Goal: Transaction & Acquisition: Book appointment/travel/reservation

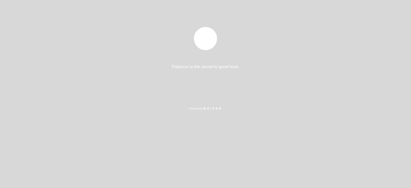
select select "es"
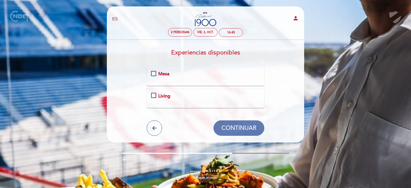
click at [152, 75] on div "Mesa" at bounding box center [205, 74] width 109 height 7
click at [242, 128] on span "CONTINUAR" at bounding box center [239, 127] width 35 height 7
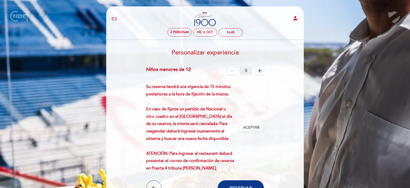
drag, startPoint x: 242, startPoint y: 128, endPoint x: 202, endPoint y: 111, distance: 43.8
click at [202, 112] on div "Su reserva tendrá una vigencia de 15 minutos posteriores a la hora de fijación …" at bounding box center [192, 127] width 93 height 89
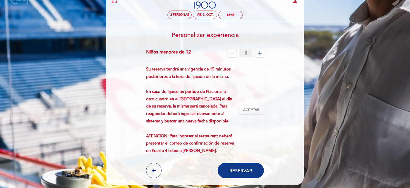
scroll to position [26, 0]
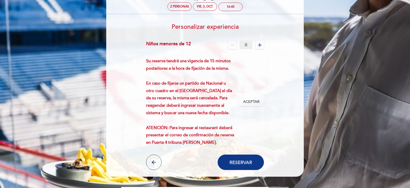
click at [168, 46] on div "Niños menores de 12" at bounding box center [168, 45] width 45 height 8
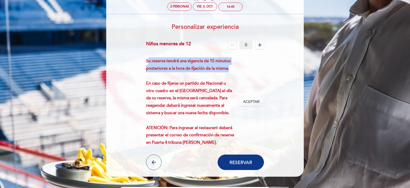
drag, startPoint x: 148, startPoint y: 61, endPoint x: 228, endPoint y: 66, distance: 80.6
click at [228, 66] on div "Su reserva tendrá una vigencia de 15 minutos posteriores a la hora de fijación …" at bounding box center [192, 101] width 93 height 89
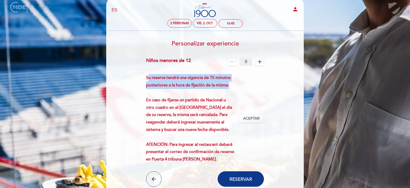
scroll to position [0, 0]
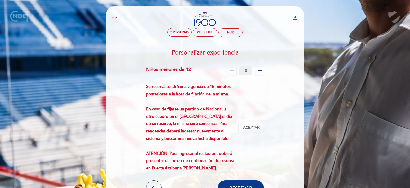
click at [261, 72] on icon "add" at bounding box center [260, 71] width 6 height 6
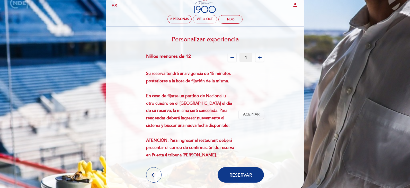
scroll to position [26, 0]
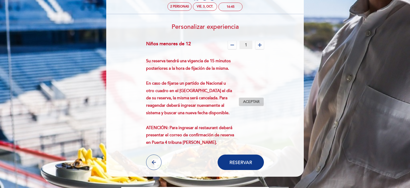
click at [250, 103] on span "Aceptar" at bounding box center [251, 101] width 16 height 5
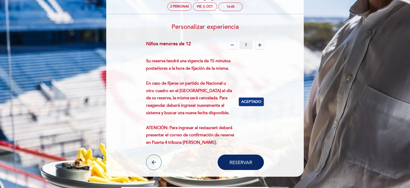
click at [250, 163] on span "Reservar" at bounding box center [240, 162] width 23 height 6
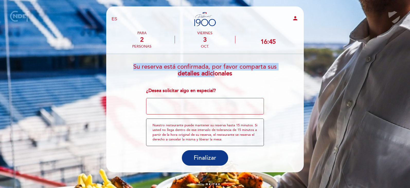
drag, startPoint x: 131, startPoint y: 67, endPoint x: 214, endPoint y: 71, distance: 83.4
click at [214, 71] on h3 "Su reserva está confirmada, por favor comparta sus detalles adicionales" at bounding box center [205, 68] width 190 height 18
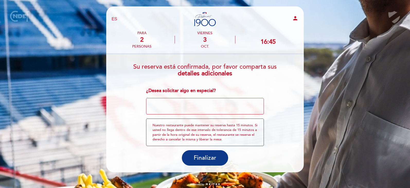
click at [214, 108] on textarea at bounding box center [205, 106] width 118 height 16
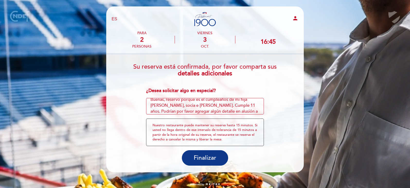
scroll to position [10, 0]
click at [190, 110] on textarea at bounding box center [205, 106] width 118 height 16
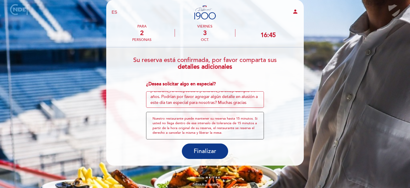
scroll to position [10, 0]
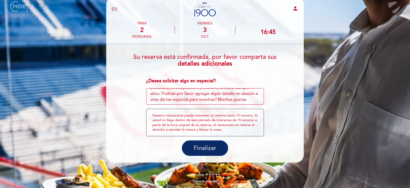
type textarea "Buenas, reservo porque es el cumpleaños de mi hija [PERSON_NAME], socia e [PERS…"
click at [220, 146] on button "Finalizar" at bounding box center [205, 147] width 46 height 15
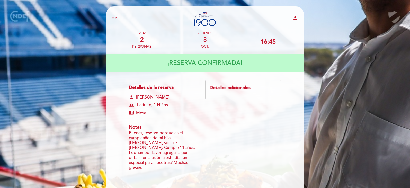
click at [233, 90] on div "Detalles adicionales" at bounding box center [243, 88] width 67 height 7
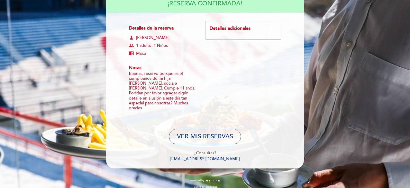
scroll to position [60, 0]
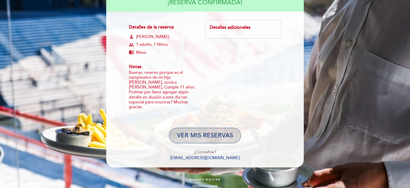
click at [219, 129] on button "VER MIS RESERVAS" at bounding box center [205, 135] width 72 height 15
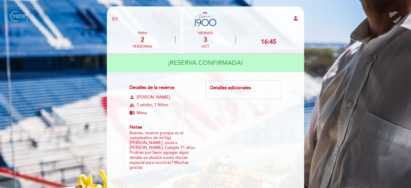
select select "es"
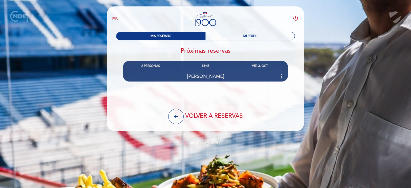
click at [206, 77] on span "[PERSON_NAME]" at bounding box center [205, 77] width 37 height 6
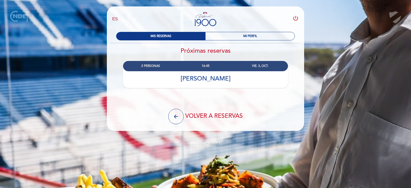
click at [206, 77] on div "2 PERSONAS 16:45 VIE. 3, OCT. [PERSON_NAME] calendar_today" at bounding box center [205, 74] width 165 height 27
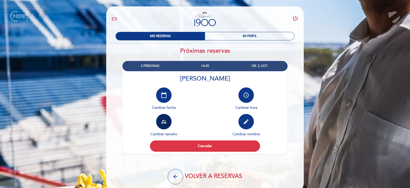
click at [165, 119] on icon "supervisor_account" at bounding box center [164, 122] width 6 height 6
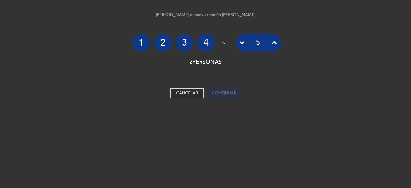
click at [174, 93] on button "Cancelar" at bounding box center [186, 93] width 33 height 10
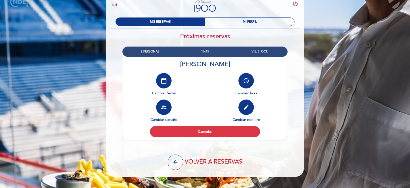
scroll to position [22, 0]
